Goal: Information Seeking & Learning: Find specific page/section

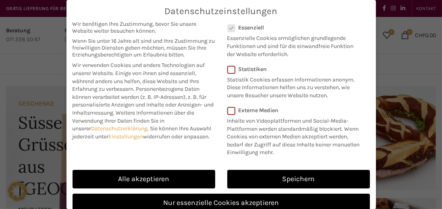
click at [144, 179] on link "Alle akzeptieren" at bounding box center [144, 179] width 143 height 19
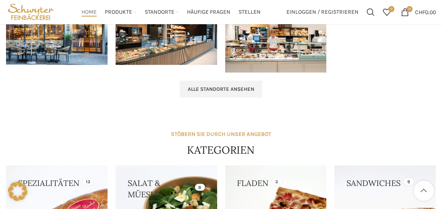
scroll to position [601, 0]
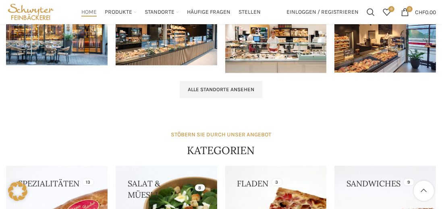
click at [207, 86] on span "Alle Standorte ansehen" at bounding box center [221, 89] width 67 height 6
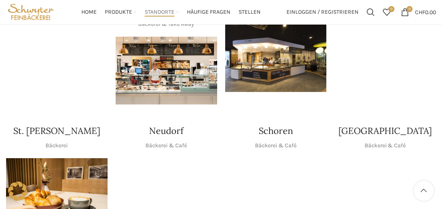
scroll to position [207, 0]
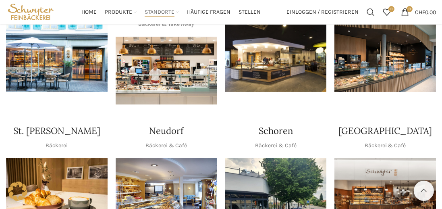
click at [163, 125] on h4 "Neudorf" at bounding box center [166, 131] width 34 height 13
click at [158, 65] on img "1 / 1" at bounding box center [167, 71] width 102 height 68
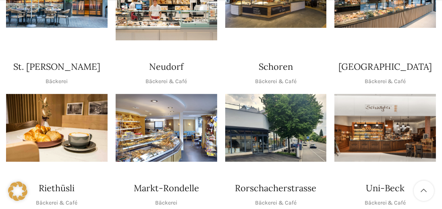
scroll to position [272, 0]
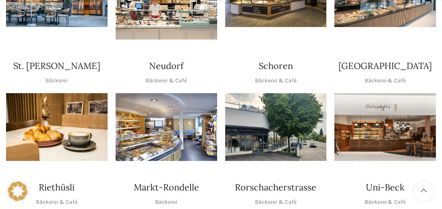
click at [159, 93] on img "1 / 1" at bounding box center [167, 127] width 102 height 68
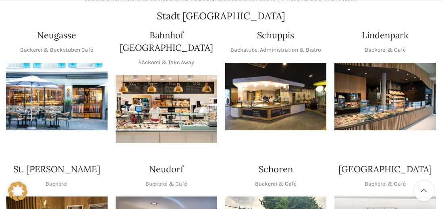
scroll to position [171, 0]
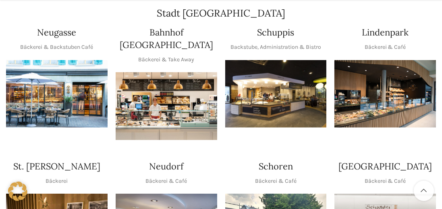
click at [273, 134] on div at bounding box center [276, 134] width 102 height 0
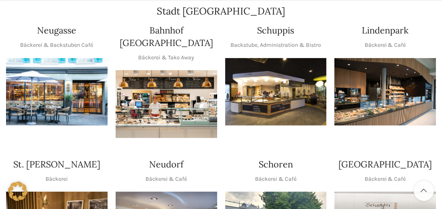
click at [276, 37] on div "Schuppis Backstube, Administration & Bistro" at bounding box center [276, 36] width 102 height 25
click at [265, 94] on img "1 / 1" at bounding box center [276, 92] width 102 height 68
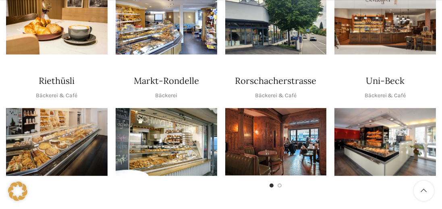
scroll to position [378, 0]
click at [273, 123] on img "1 / 2" at bounding box center [276, 141] width 102 height 67
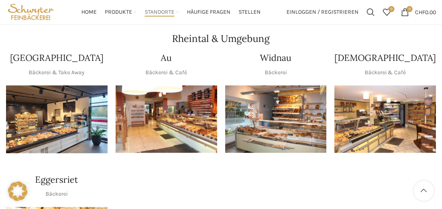
scroll to position [676, 0]
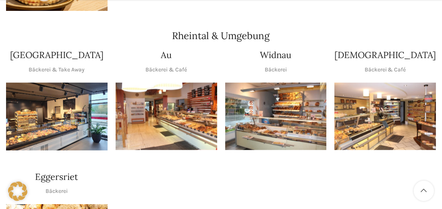
click at [162, 98] on img "1 / 1" at bounding box center [167, 117] width 102 height 68
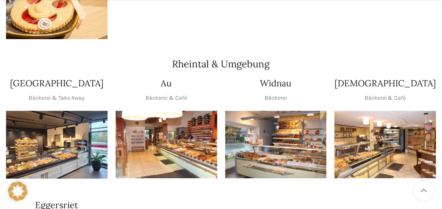
scroll to position [652, 0]
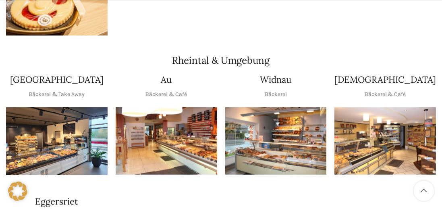
click at [163, 116] on img "1 / 1" at bounding box center [167, 141] width 102 height 68
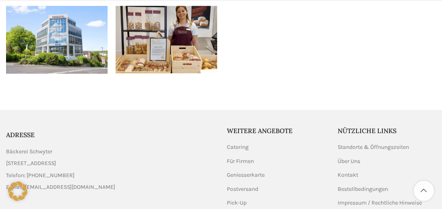
scroll to position [1016, 0]
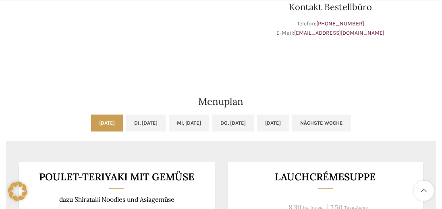
scroll to position [319, 0]
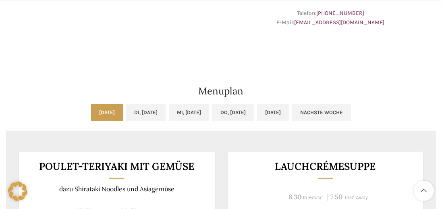
click at [141, 109] on link "Di, 14.10.2025" at bounding box center [146, 112] width 40 height 17
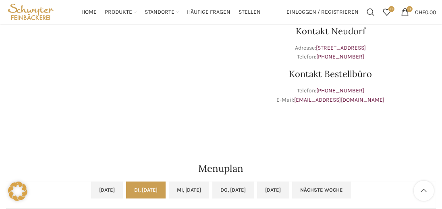
scroll to position [241, 0]
click at [194, 189] on link "Mi, [DATE]" at bounding box center [189, 190] width 40 height 17
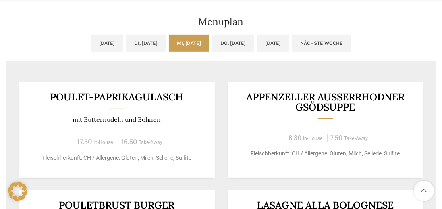
scroll to position [388, 0]
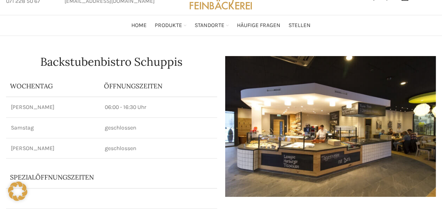
scroll to position [42, 0]
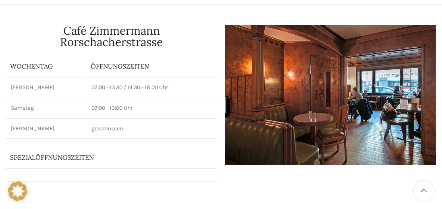
scroll to position [69, 0]
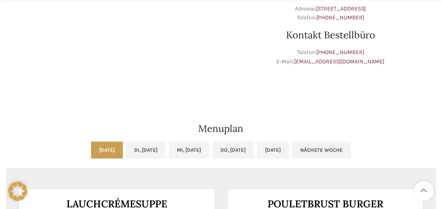
scroll to position [281, 0]
click at [144, 147] on link "Di, [DATE]" at bounding box center [146, 150] width 40 height 17
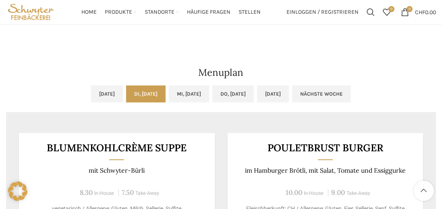
scroll to position [337, 0]
click at [194, 94] on link "Mi, [DATE]" at bounding box center [189, 94] width 40 height 17
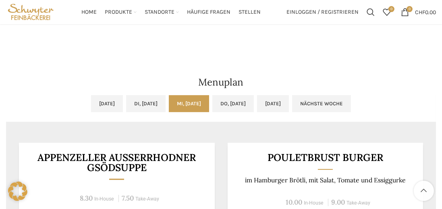
click at [442, 185] on main "Au Beck & Café Wochentag ÖFFNUNGSZEITEN Montag - Freitag 06:00 - 18:00 Uhr Sams…" at bounding box center [221, 103] width 442 height 712
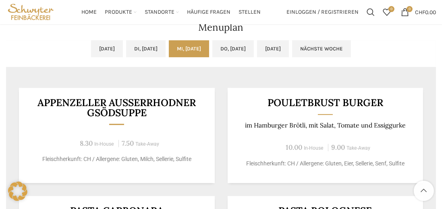
scroll to position [367, 0]
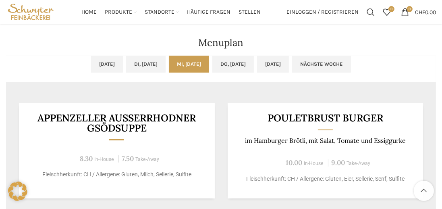
click at [245, 63] on link "Do, 16.10.2025" at bounding box center [234, 64] width 42 height 17
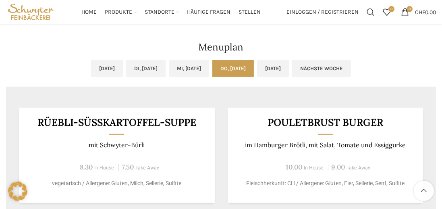
scroll to position [347, 0]
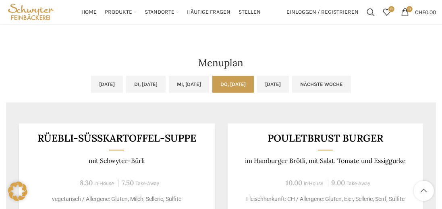
click at [442, 184] on main "Au Beck & Café Wochentag ÖFFNUNGSZEITEN Montag - Freitag 06:00 - 18:00 Uhr Sams…" at bounding box center [221, 83] width 442 height 712
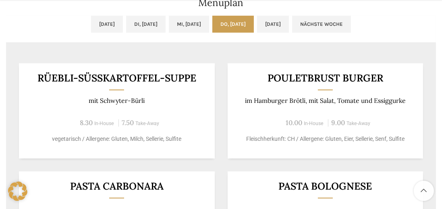
scroll to position [408, 0]
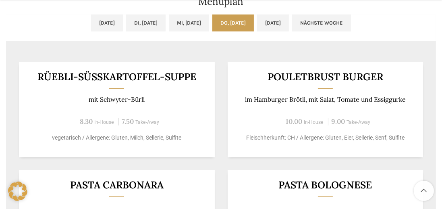
click at [289, 24] on link "Fr, 17.10.2025" at bounding box center [273, 23] width 32 height 17
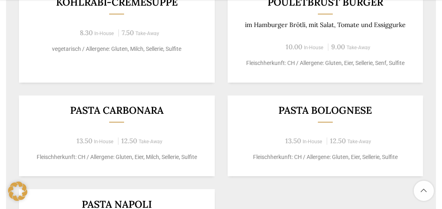
scroll to position [484, 0]
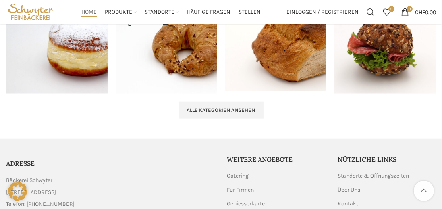
scroll to position [883, 0]
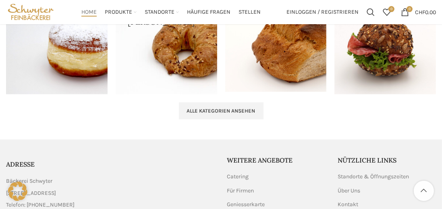
click at [223, 108] on span "Alle Kategorien ansehen" at bounding box center [221, 111] width 69 height 6
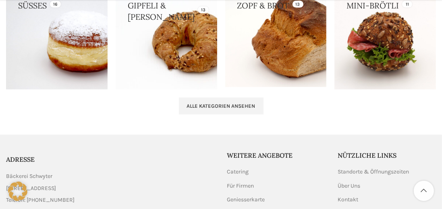
scroll to position [920, 0]
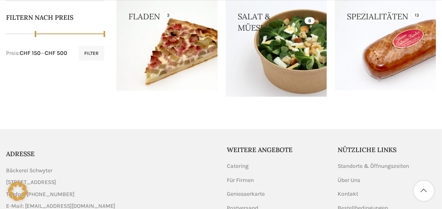
scroll to position [410, 0]
